Goal: Check status

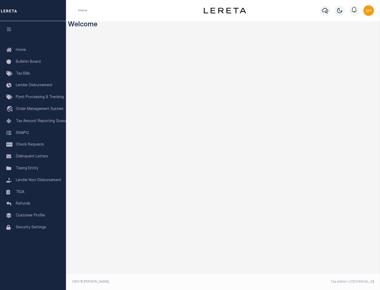
click at [33, 145] on span "Check Requests" at bounding box center [30, 145] width 28 height 4
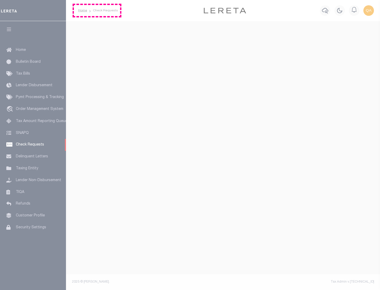
select select "50"
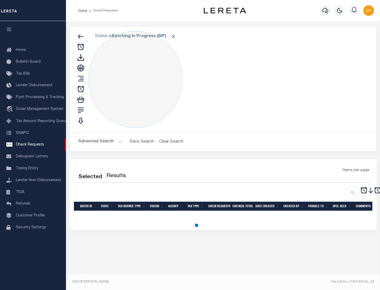
select select "50"
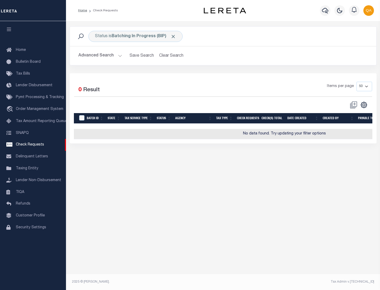
click at [173, 36] on span "Click to Remove" at bounding box center [173, 37] width 6 height 6
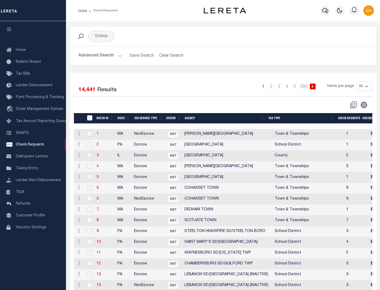
scroll to position [254, 0]
